Goal: Book appointment/travel/reservation

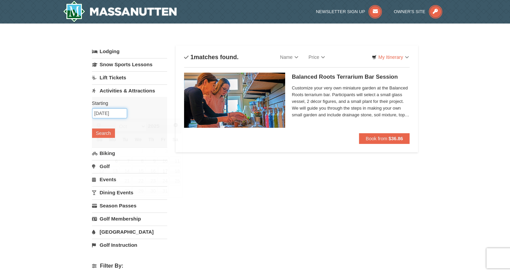
click at [107, 112] on input "10/17/2025" at bounding box center [109, 113] width 35 height 10
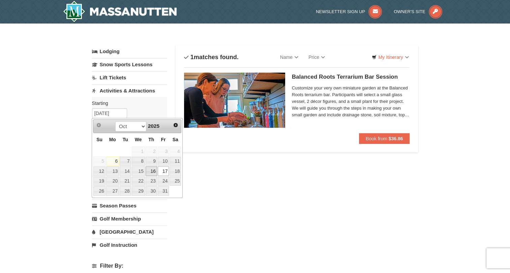
click at [154, 171] on link "16" at bounding box center [150, 171] width 11 height 9
type input "10/16/2025"
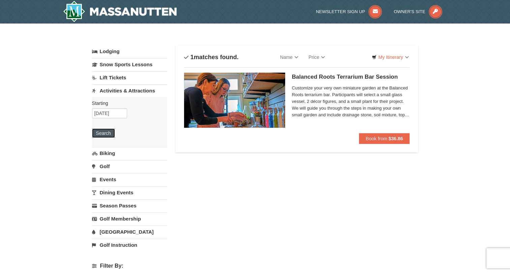
click at [106, 134] on button "Search" at bounding box center [103, 133] width 23 height 9
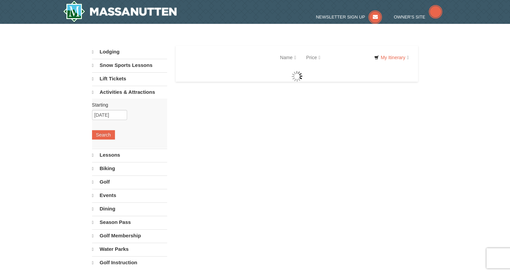
select select "10"
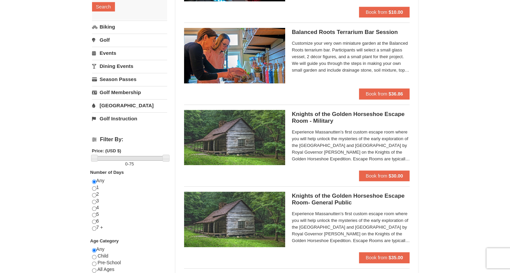
scroll to position [34, 0]
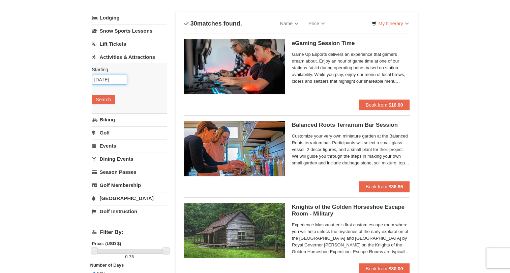
click at [100, 80] on input "10/16/2025" at bounding box center [109, 80] width 35 height 10
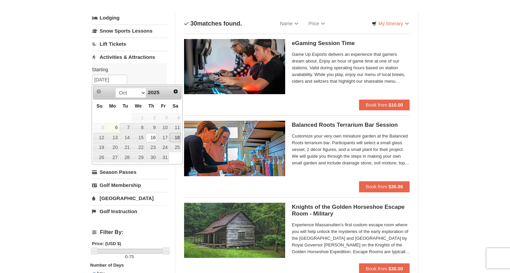
click at [176, 136] on link "18" at bounding box center [174, 137] width 11 height 9
type input "[DATE]"
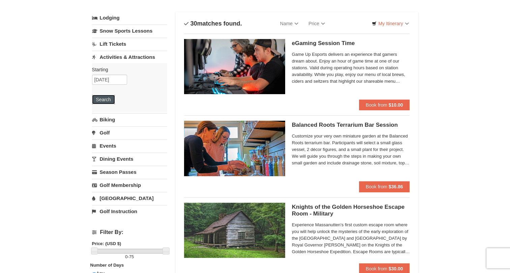
click at [98, 99] on button "Search" at bounding box center [103, 99] width 23 height 9
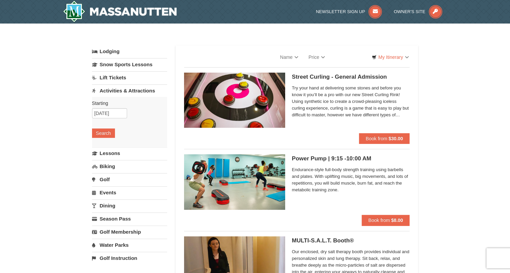
select select "10"
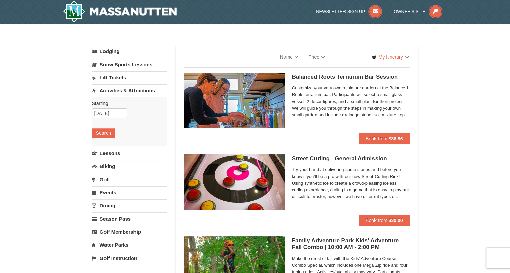
select select "10"
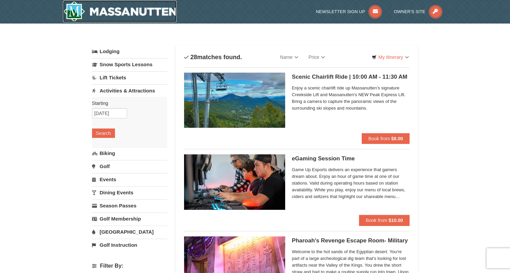
click at [110, 11] on img at bounding box center [120, 12] width 114 height 22
